Goal: Transaction & Acquisition: Purchase product/service

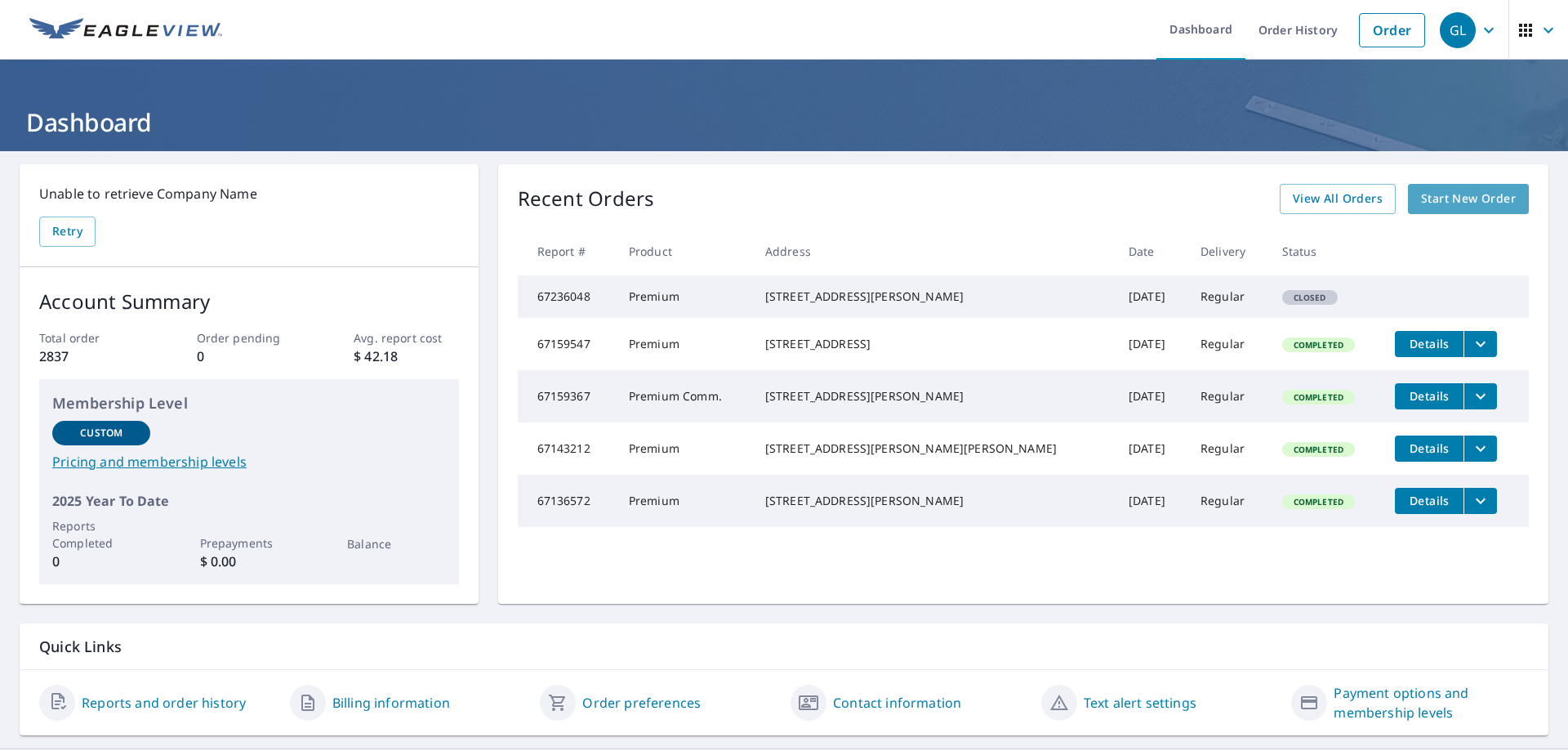
click at [1463, 196] on span "Start New Order" at bounding box center [1468, 199] width 95 height 20
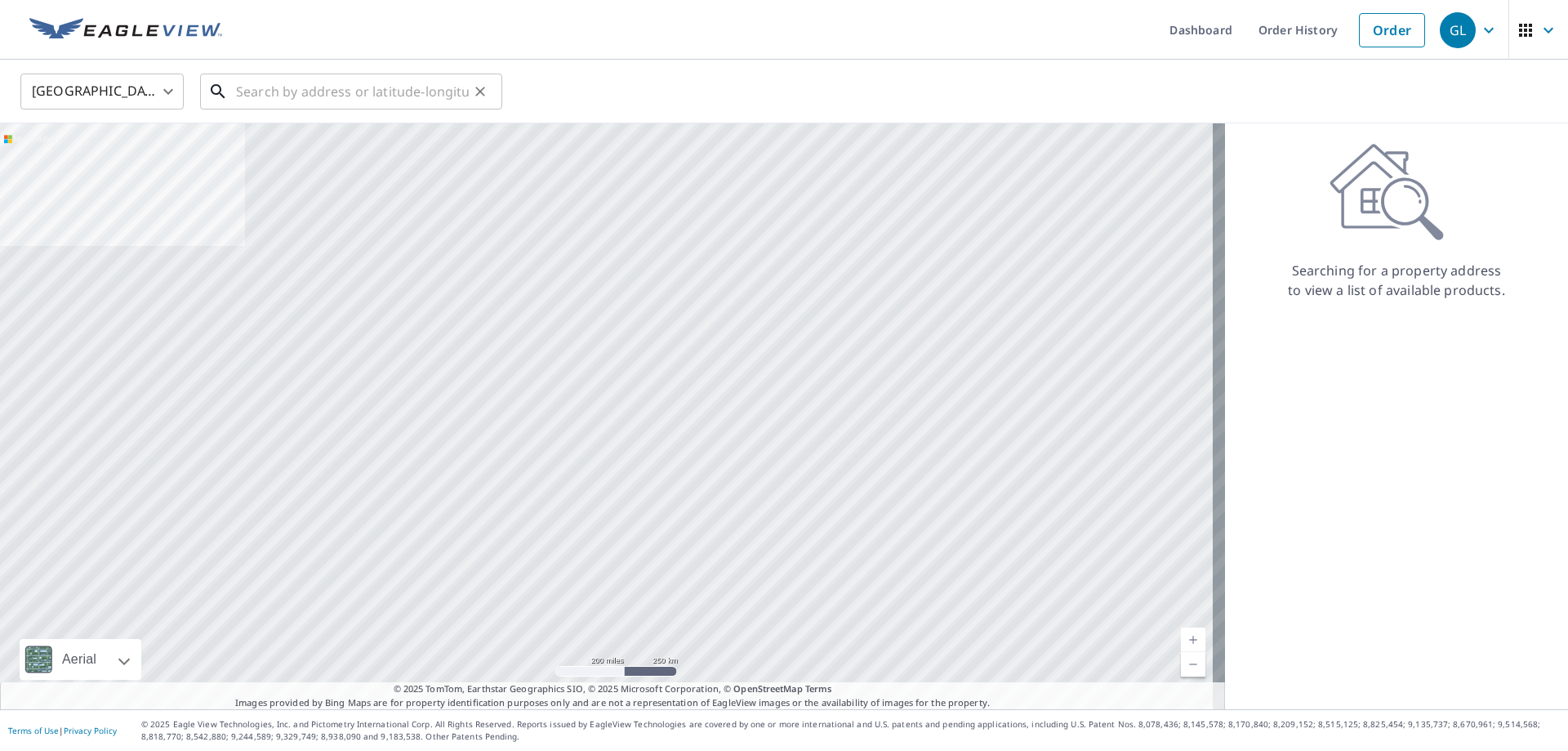
click at [324, 96] on input "text" at bounding box center [352, 92] width 233 height 46
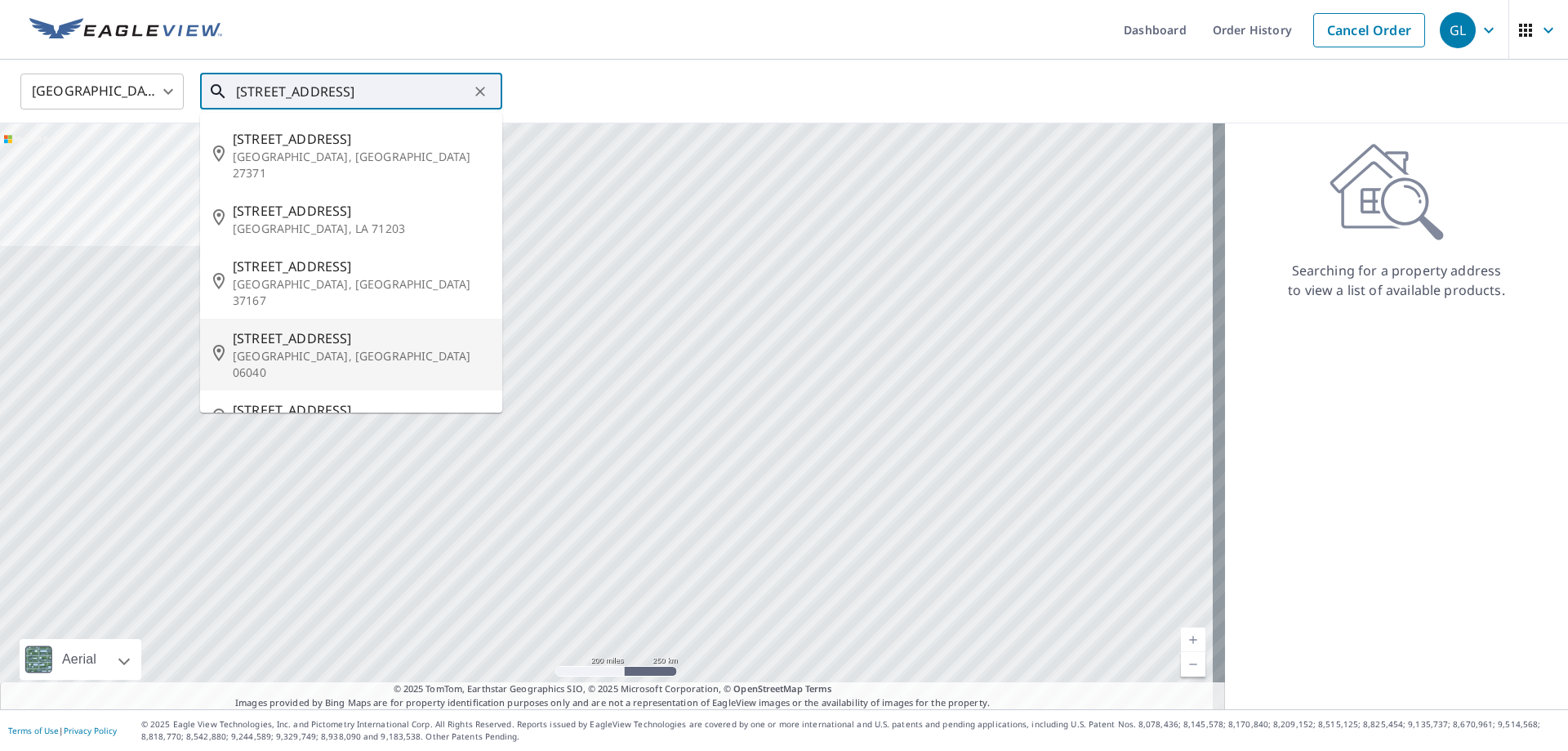
click at [307, 348] on p "[GEOGRAPHIC_DATA], [GEOGRAPHIC_DATA] 06040" at bounding box center [361, 364] width 257 height 33
type input "[STREET_ADDRESS]"
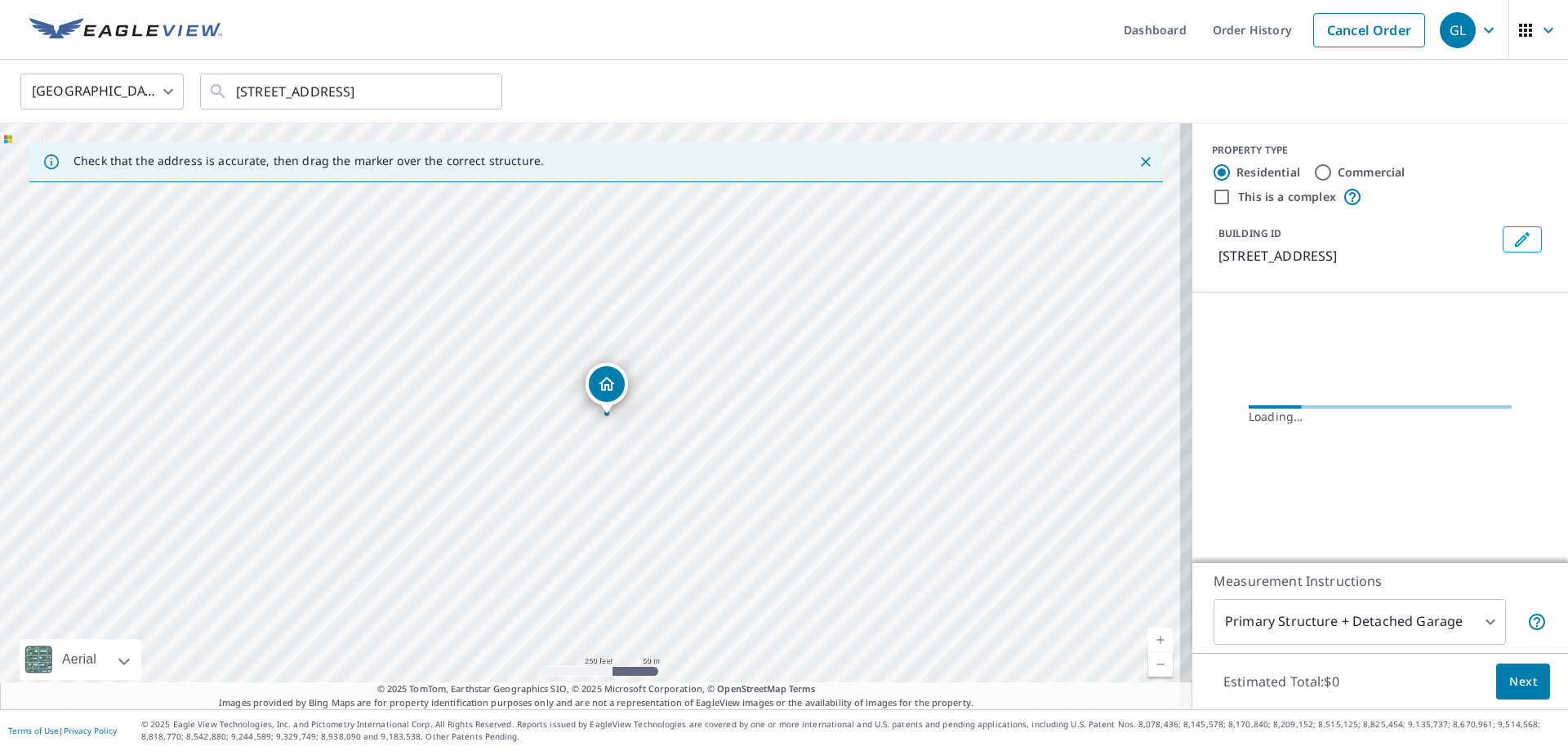
click at [1153, 635] on link "Current Level 17, Zoom In" at bounding box center [1160, 640] width 25 height 25
click at [1153, 635] on link "Current Level 19, Zoom In" at bounding box center [1160, 640] width 25 height 25
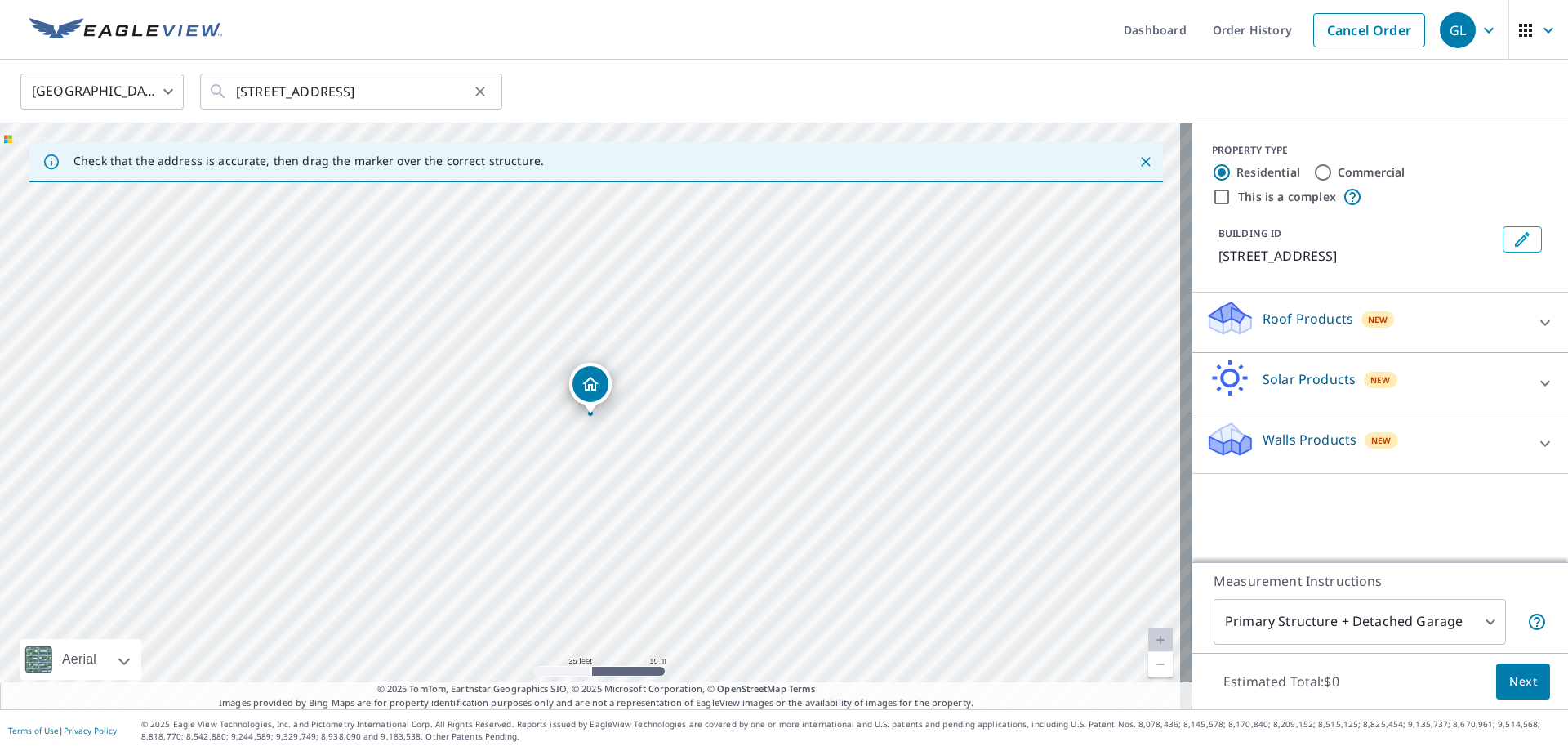
drag, startPoint x: 235, startPoint y: 87, endPoint x: 391, endPoint y: 91, distance: 156.1
click at [427, 89] on div "[STREET_ADDRESS] ​" at bounding box center [351, 92] width 302 height 36
drag, startPoint x: 235, startPoint y: 91, endPoint x: 480, endPoint y: 92, distance: 245.0
click at [480, 92] on div "[STREET_ADDRESS] ​" at bounding box center [351, 92] width 302 height 36
drag, startPoint x: 1452, startPoint y: 320, endPoint x: 1795, endPoint y: 437, distance: 362.4
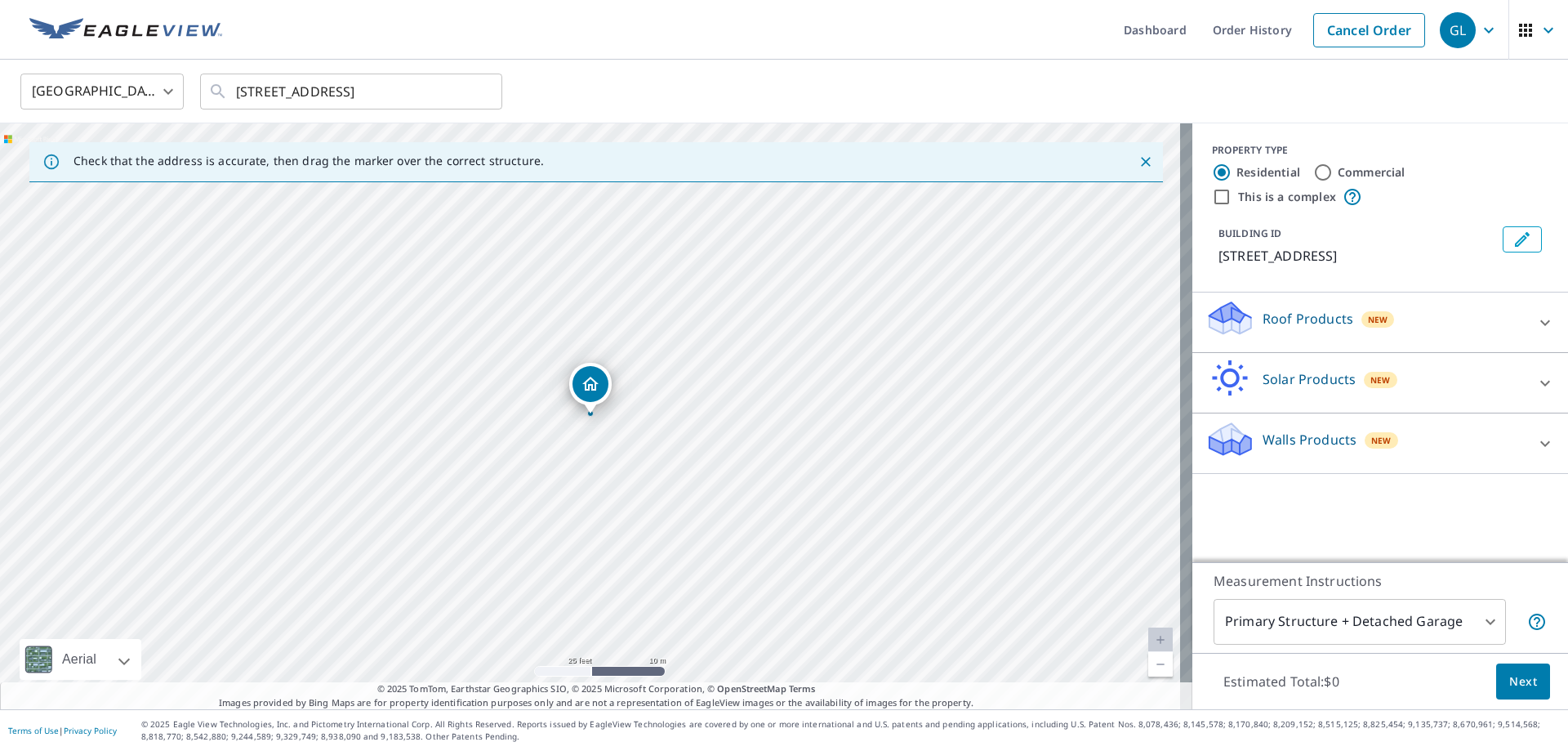
click at [1567, 437] on html "GL GL Dashboard Order History Cancel Order GL [GEOGRAPHIC_DATA] [GEOGRAPHIC_DAT…" at bounding box center [784, 375] width 1568 height 751
click at [1535, 327] on icon at bounding box center [1545, 323] width 20 height 20
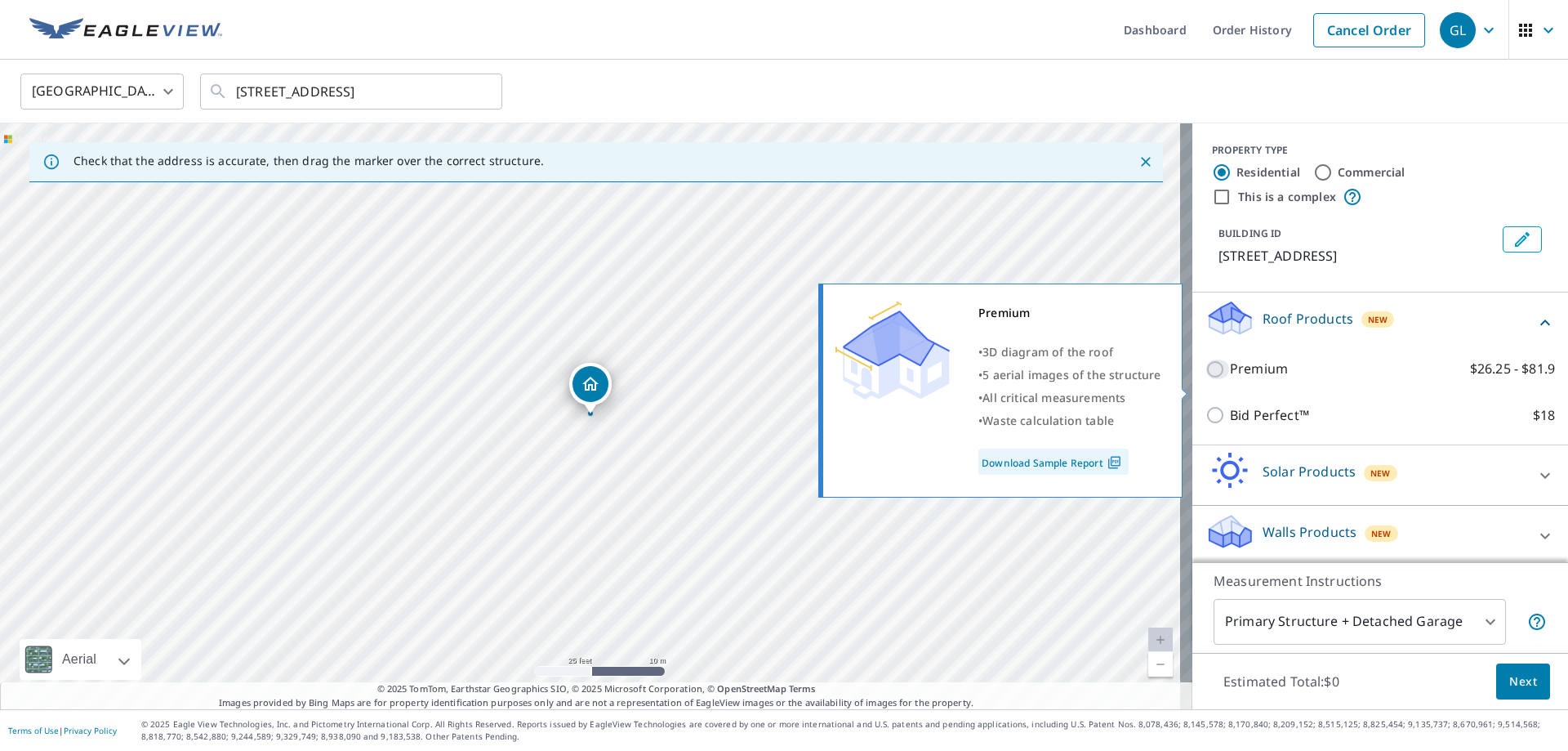
click at [1210, 379] on input "Premium $26.25 - $81.9" at bounding box center [1217, 369] width 25 height 20
checkbox input "true"
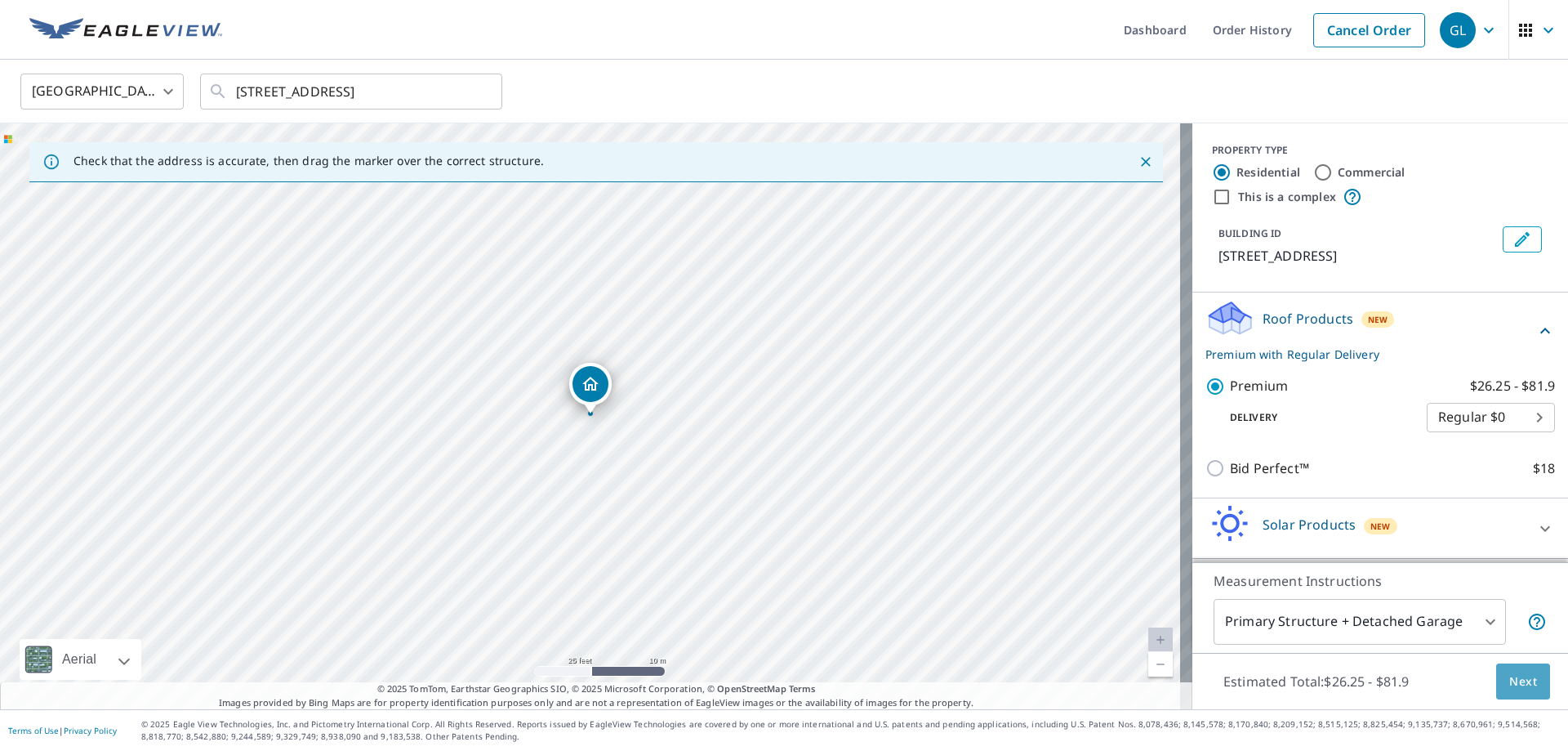
click at [1509, 682] on span "Next" at bounding box center [1523, 682] width 28 height 20
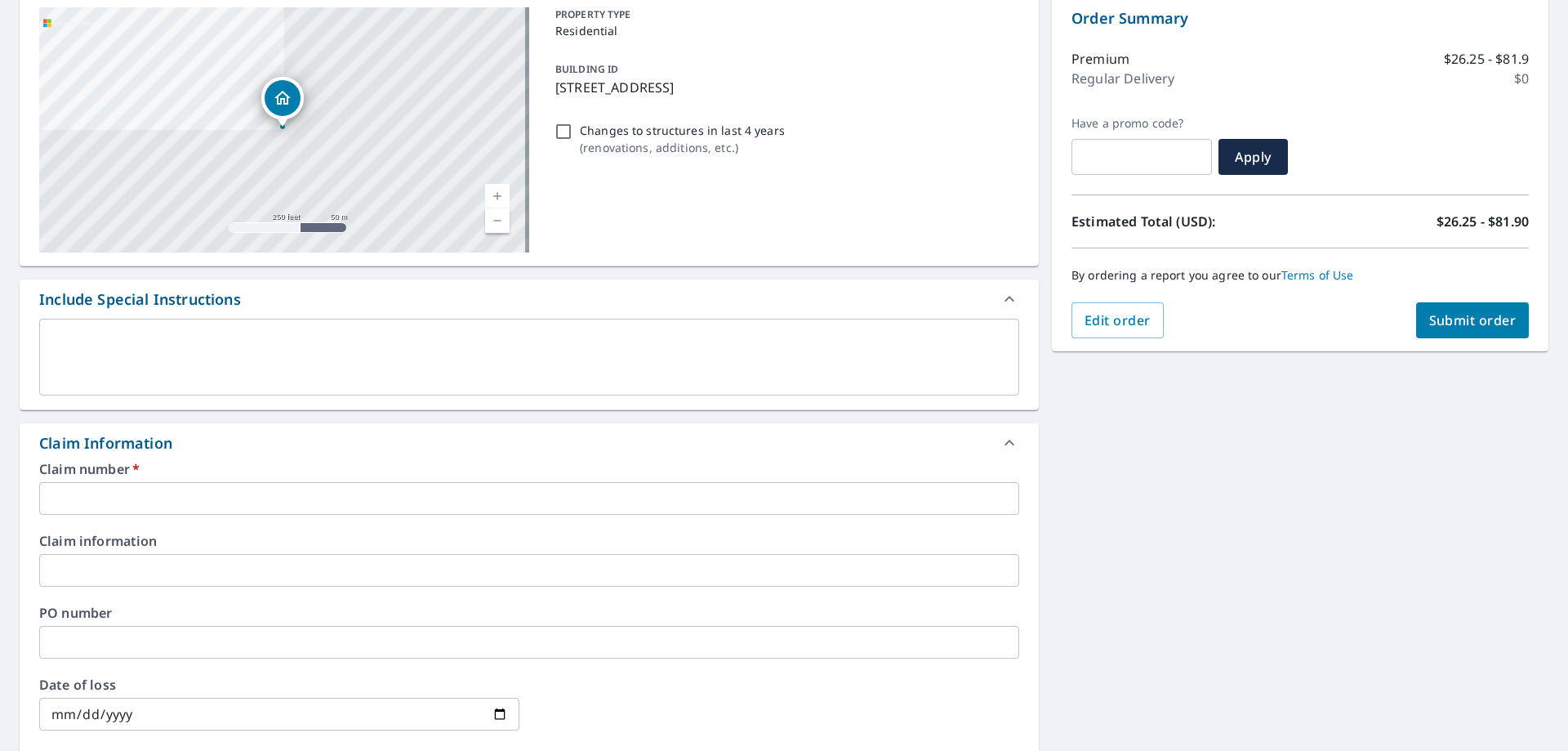
scroll to position [245, 0]
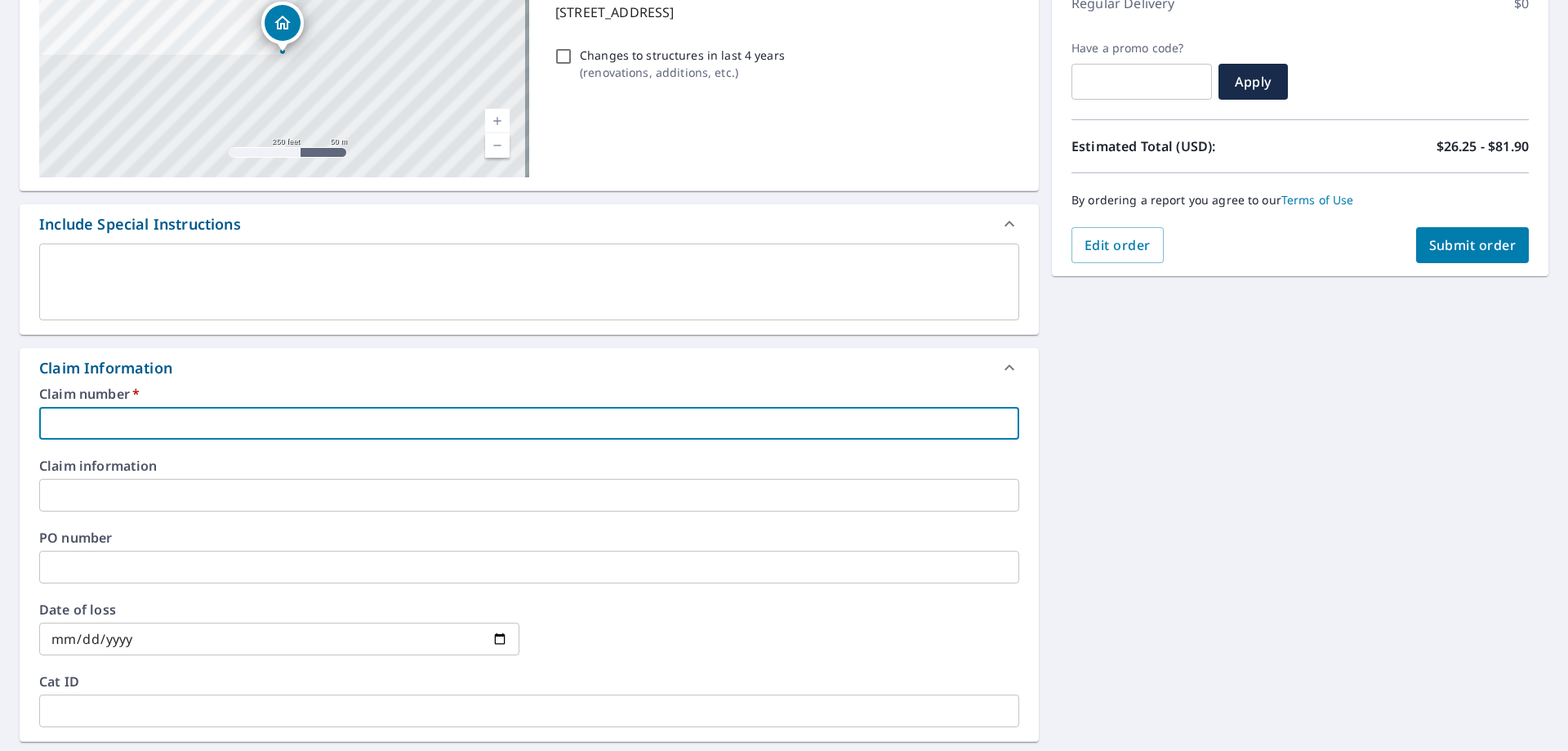
click at [168, 427] on input "text" at bounding box center [529, 423] width 981 height 33
paste input "25P00927"
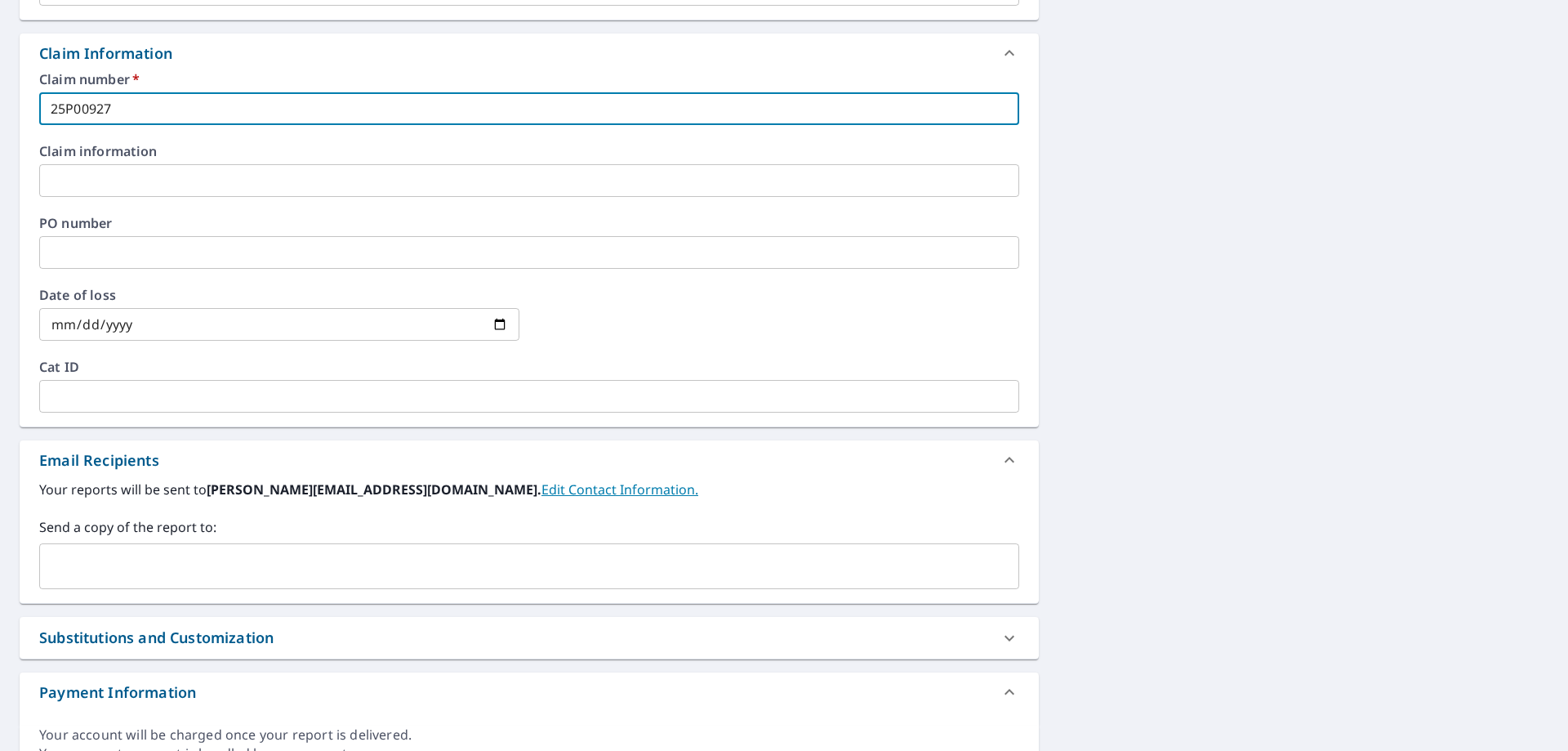
scroll to position [572, 0]
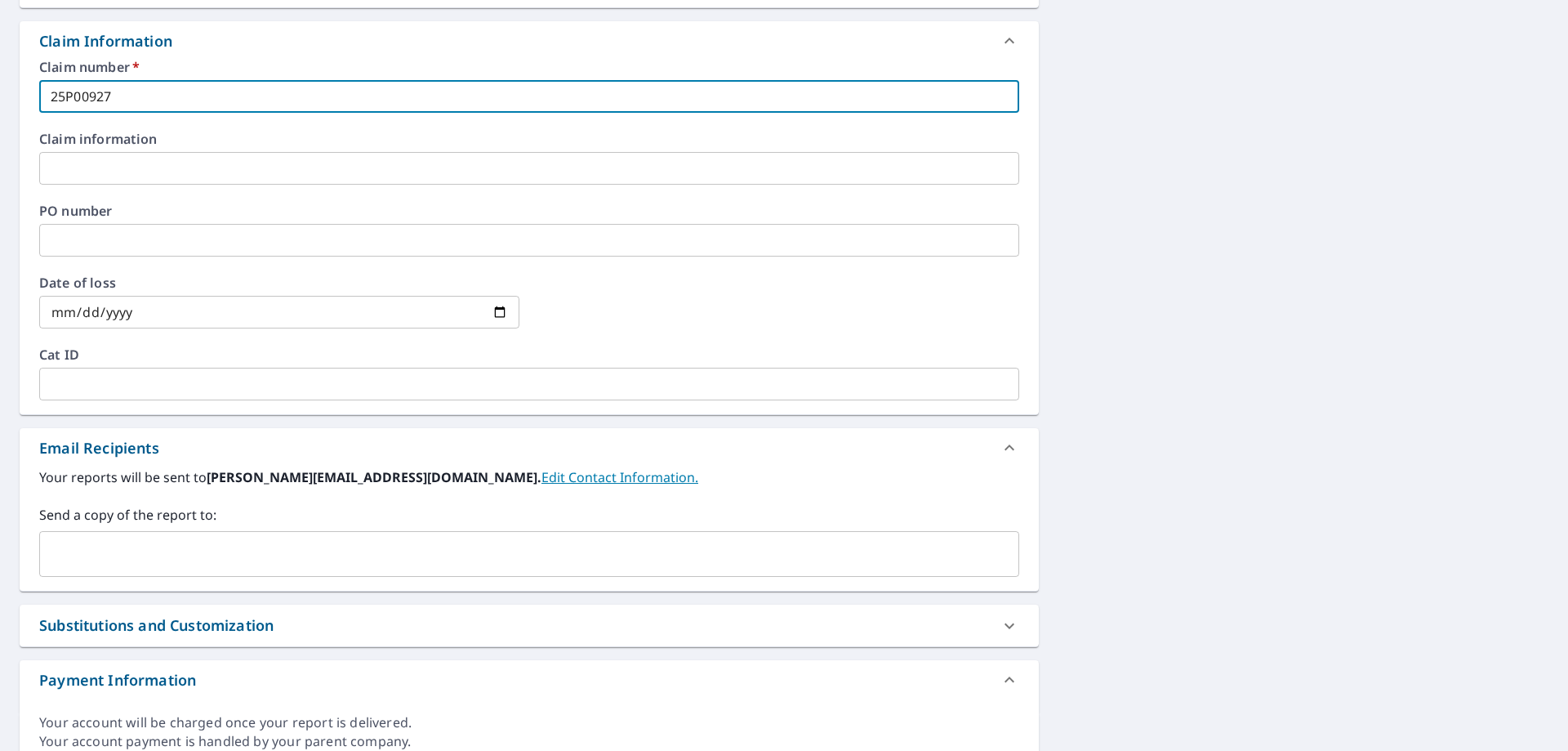
type input "25P00927"
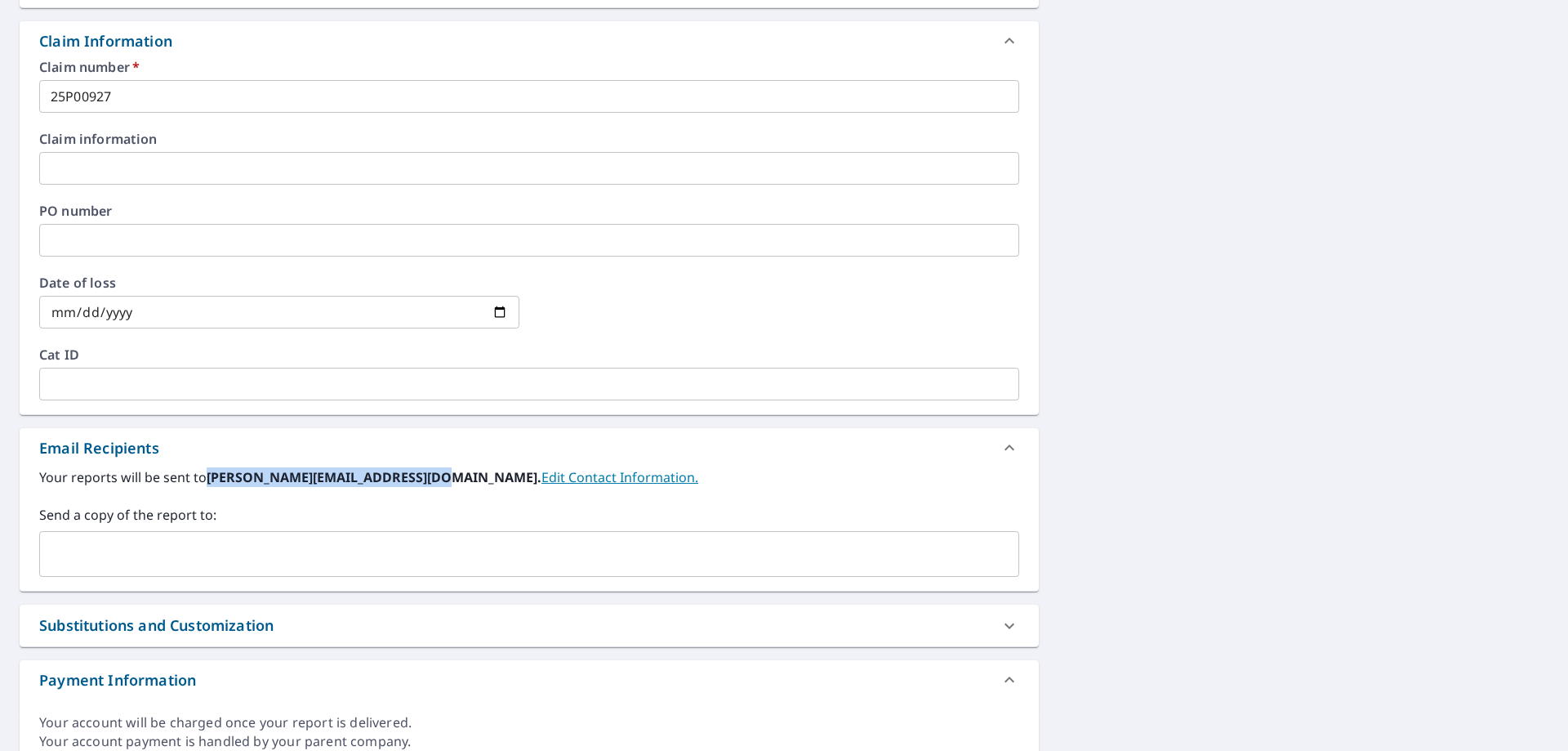
drag, startPoint x: 439, startPoint y: 478, endPoint x: 208, endPoint y: 476, distance: 231.0
click at [208, 476] on b "[PERSON_NAME][EMAIL_ADDRESS][DOMAIN_NAME]." at bounding box center [374, 477] width 335 height 18
copy b "[PERSON_NAME][EMAIL_ADDRESS][DOMAIN_NAME]"
click at [113, 576] on div "​" at bounding box center [529, 554] width 981 height 46
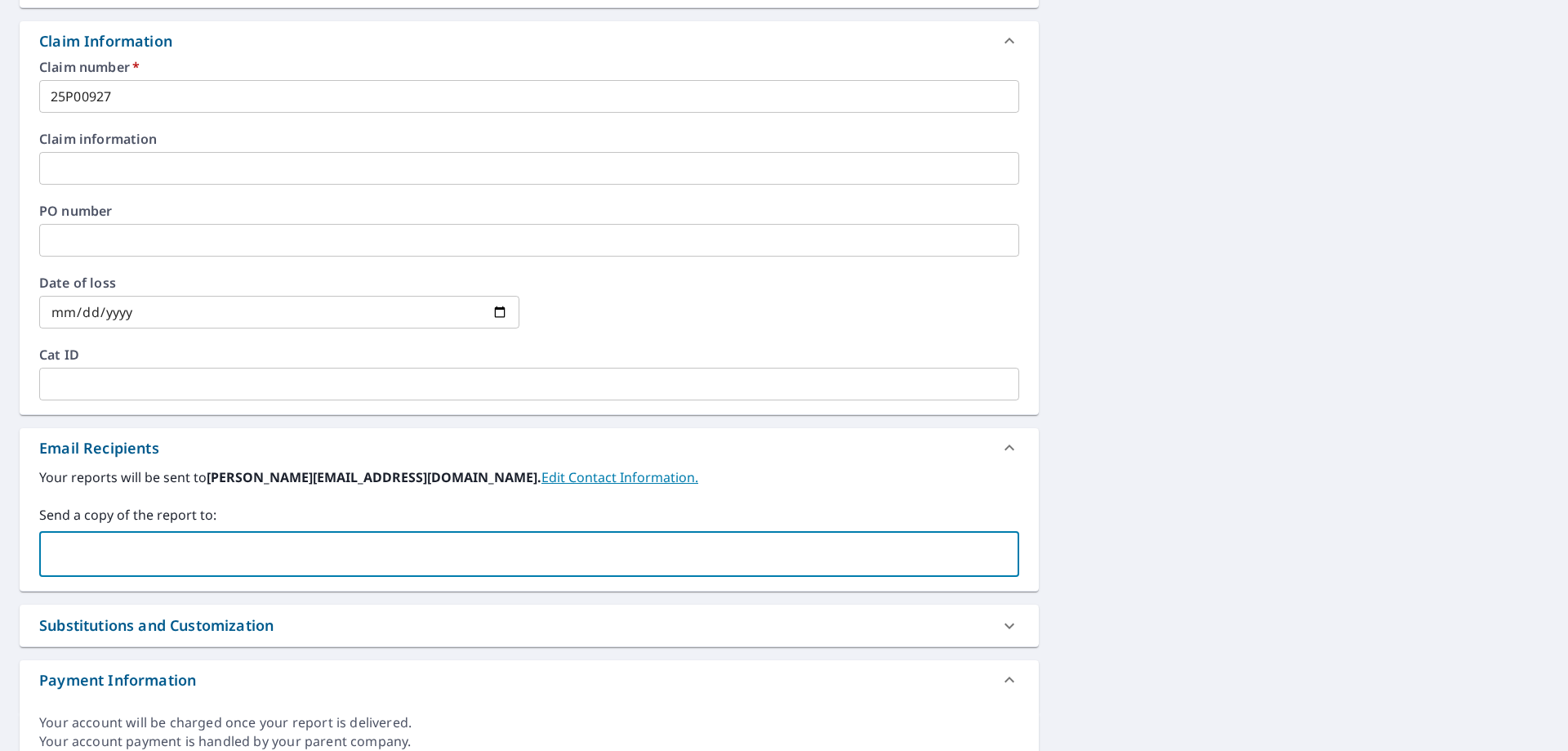
paste input "[PERSON_NAME][EMAIL_ADDRESS][DOMAIN_NAME]"
drag, startPoint x: 111, startPoint y: 556, endPoint x: 0, endPoint y: 554, distance: 111.0
click at [0, 554] on div "[STREET_ADDRESS] Aerial Road A standard road map Aerial A detailed look from ab…" at bounding box center [784, 178] width 1568 height 1198
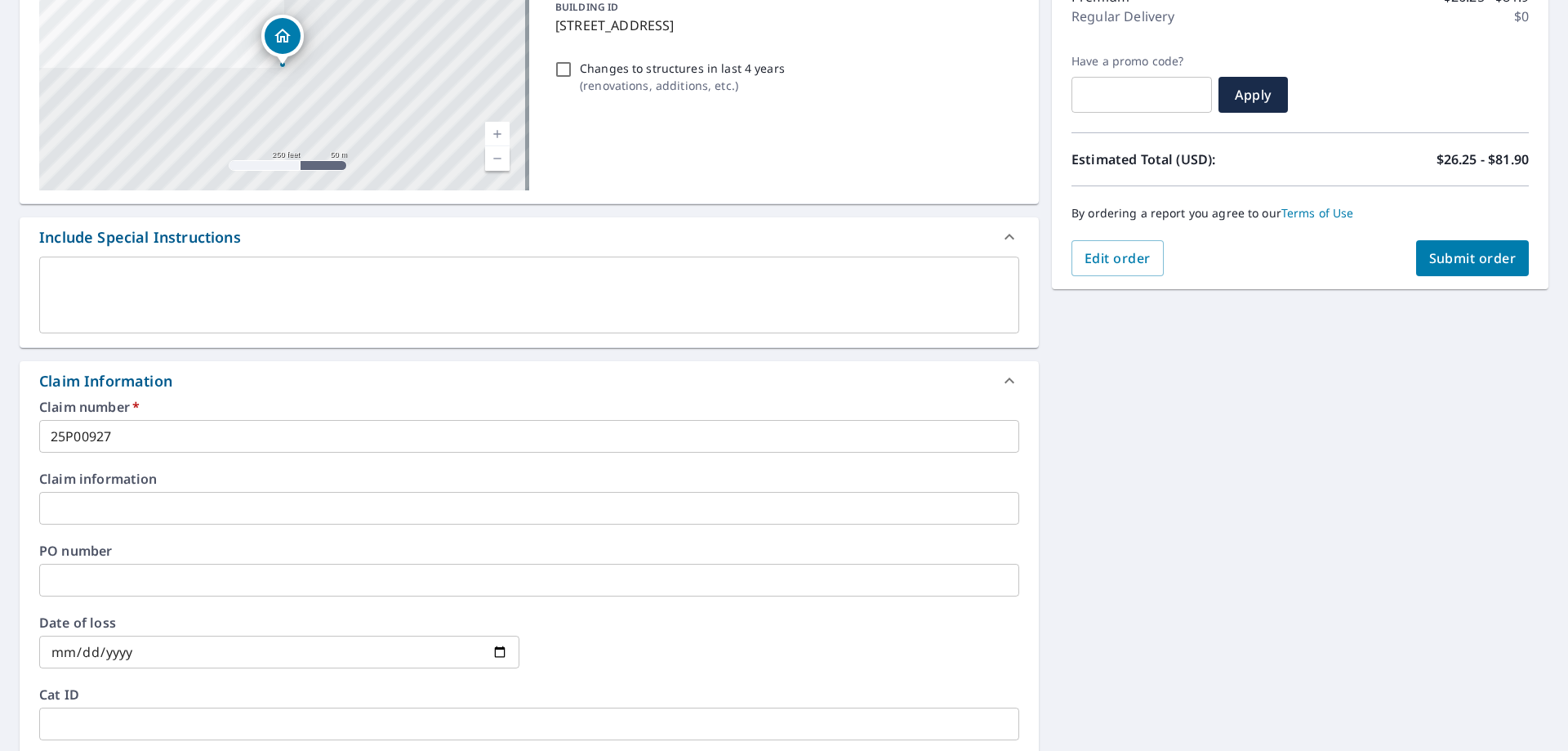
scroll to position [0, 0]
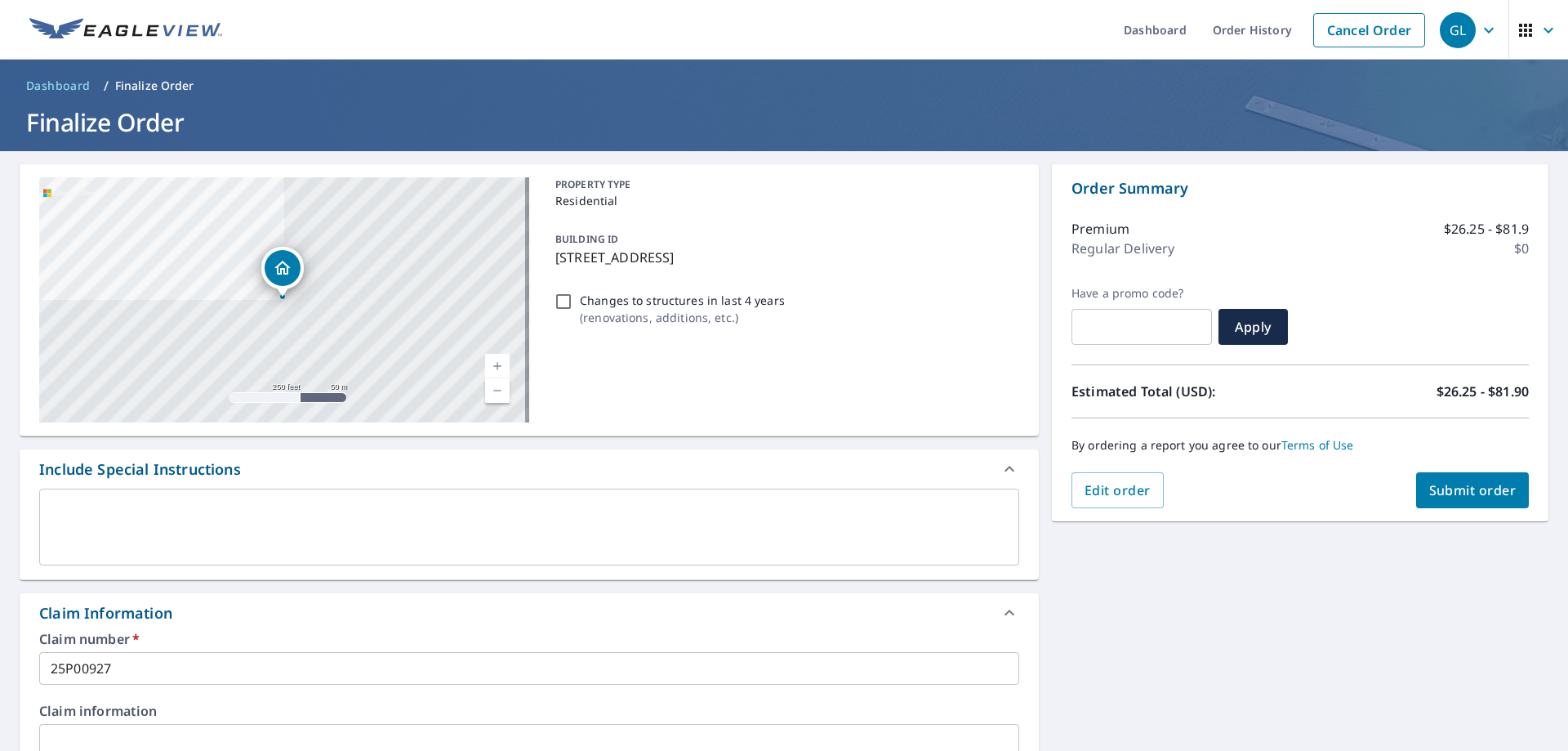
type input "[EMAIL_ADDRESS][DOMAIN_NAME]"
click at [1467, 489] on span "Submit order" at bounding box center [1472, 490] width 87 height 18
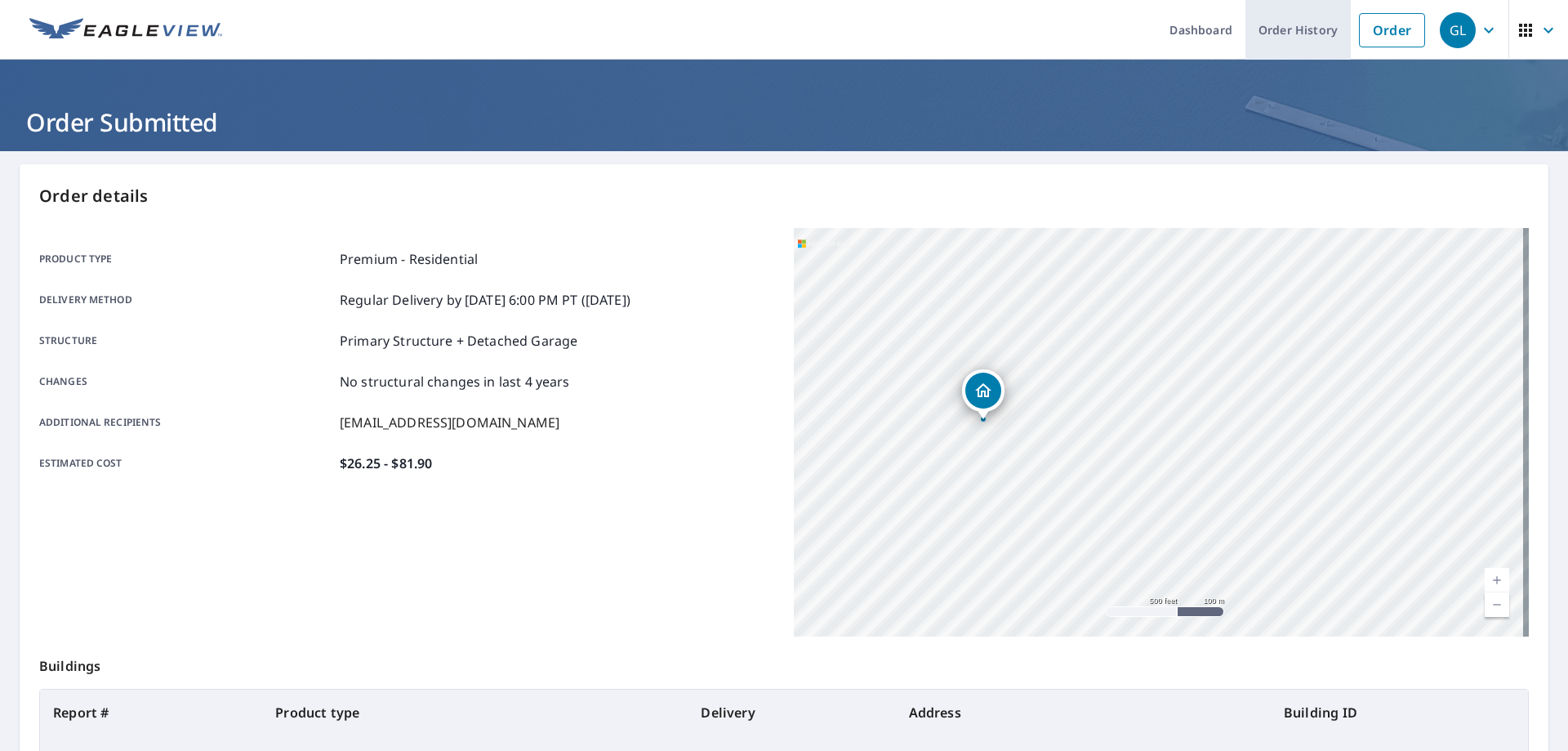
click at [1278, 33] on link "Order History" at bounding box center [1298, 29] width 105 height 60
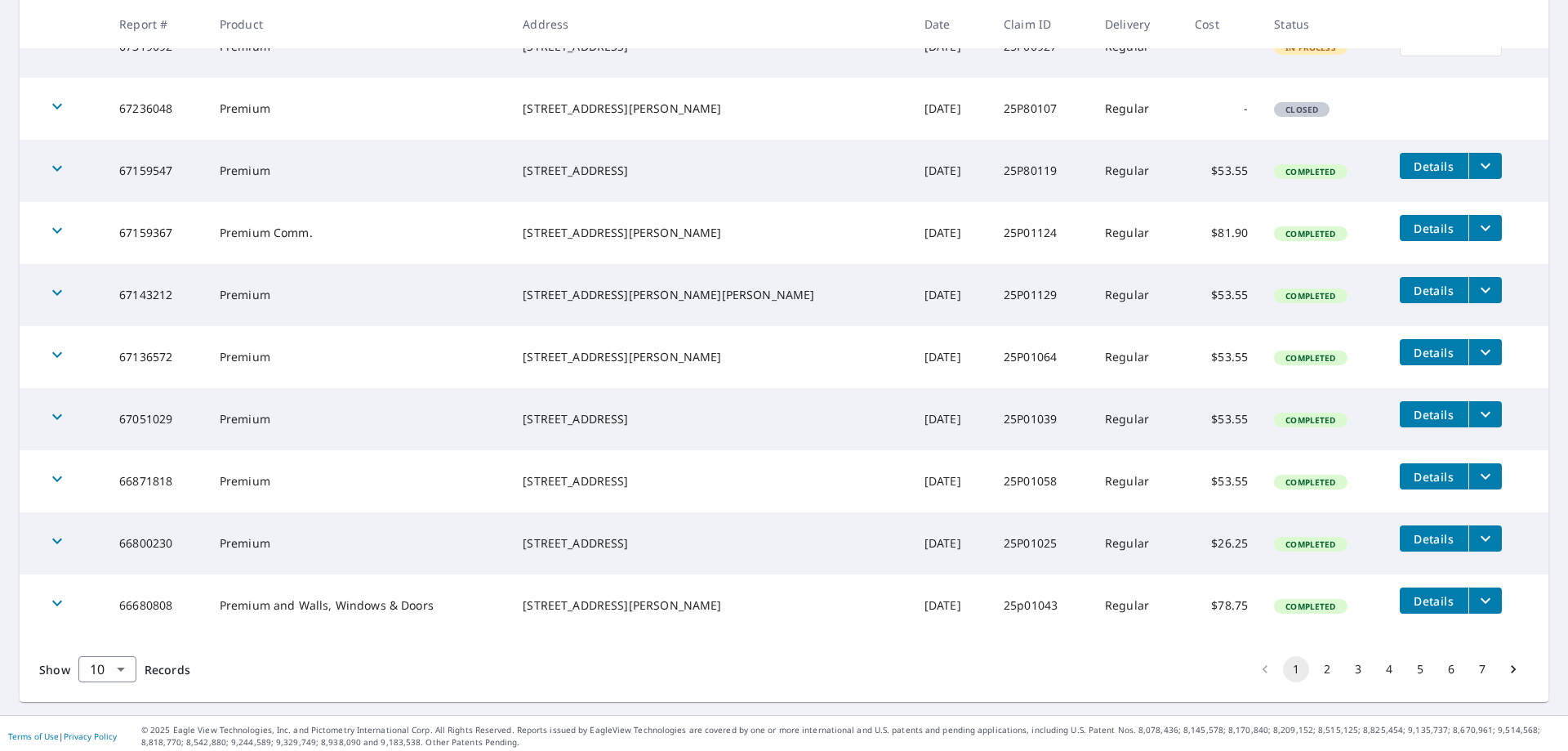
scroll to position [352, 0]
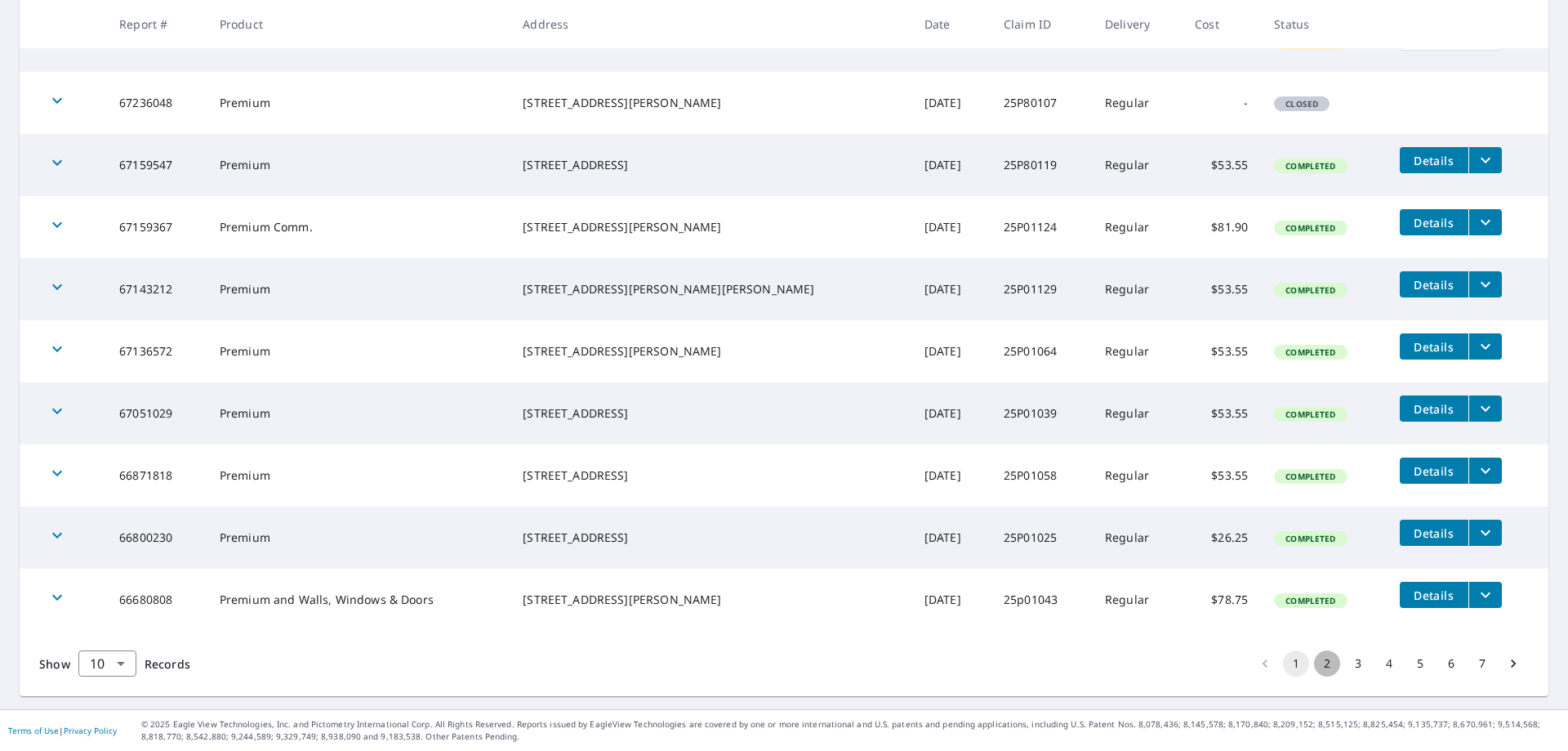
click at [1317, 667] on button "2" at bounding box center [1327, 664] width 26 height 26
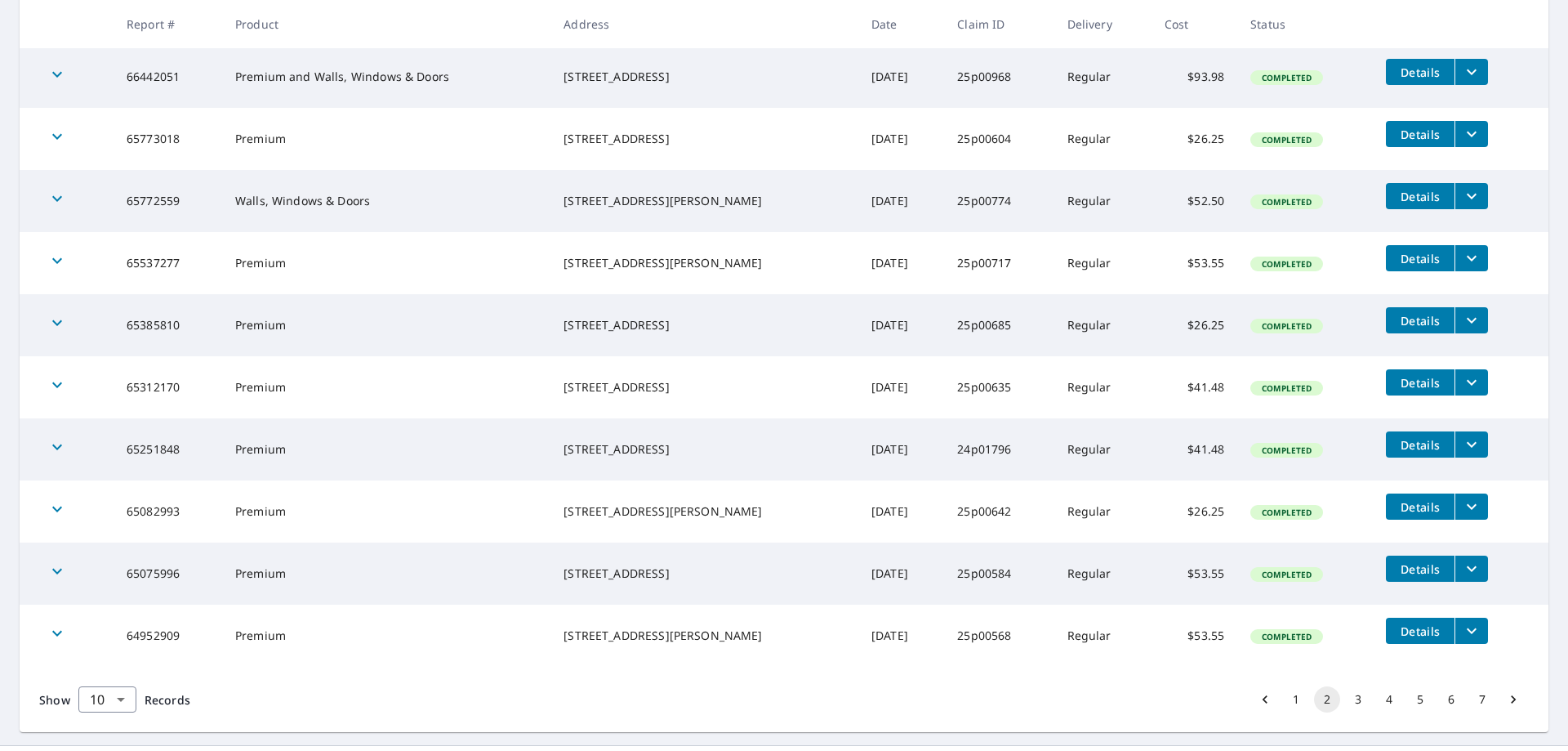
scroll to position [352, 0]
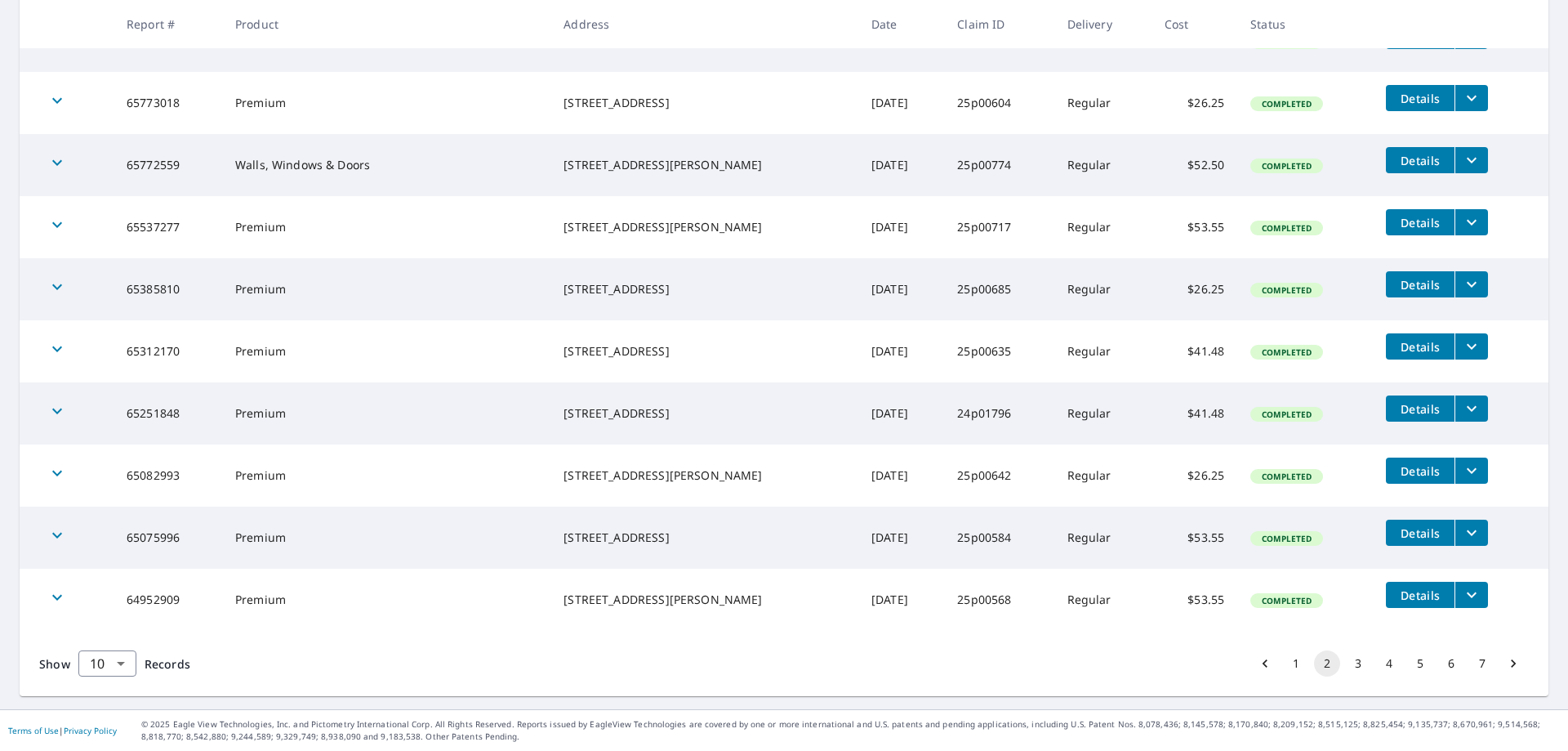
click at [1286, 663] on button "1" at bounding box center [1296, 664] width 26 height 26
